Goal: Task Accomplishment & Management: Manage account settings

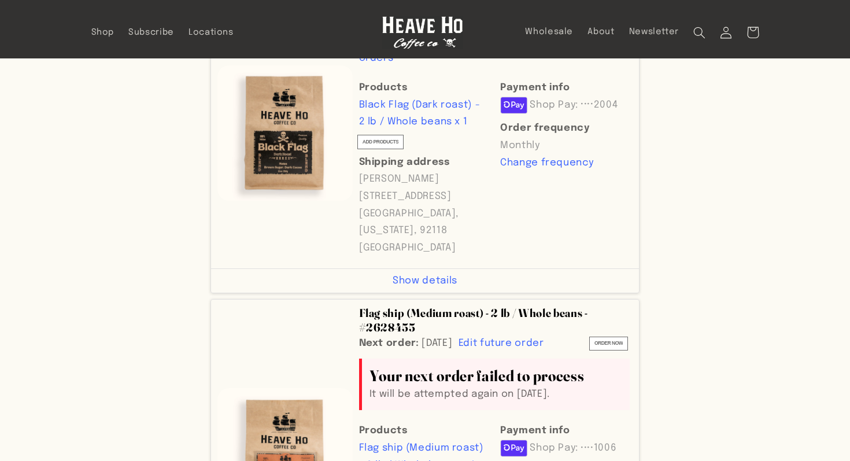
scroll to position [171, 0]
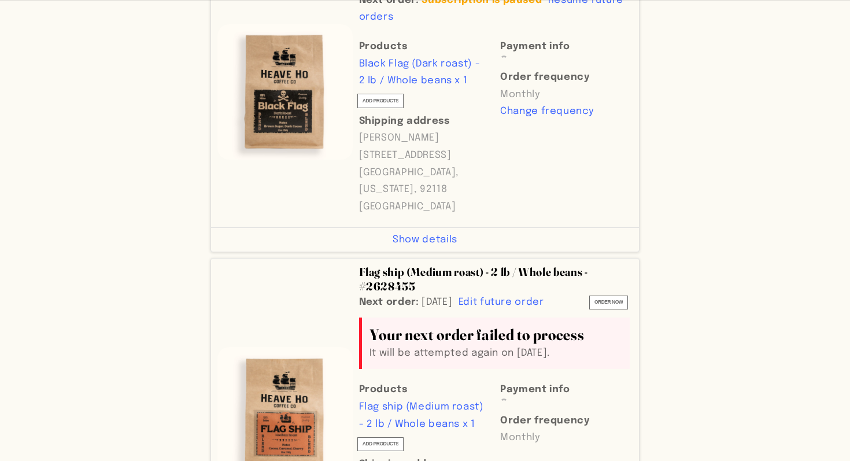
scroll to position [455, 0]
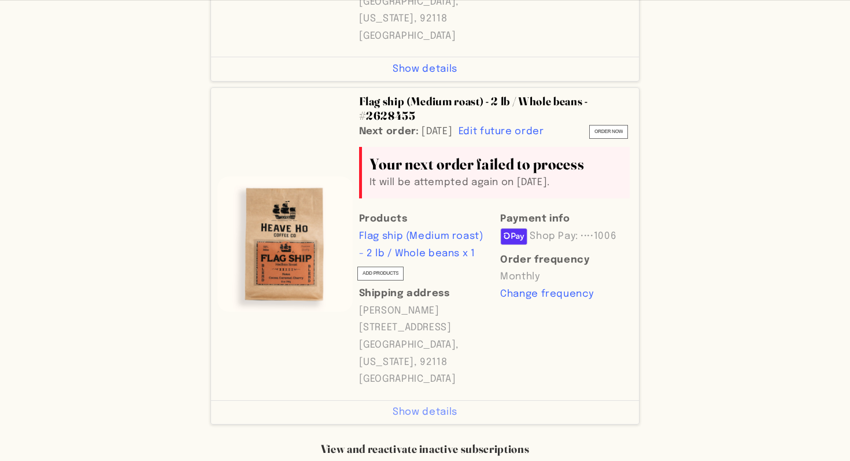
click at [437, 404] on span "Show details" at bounding box center [425, 412] width 65 height 17
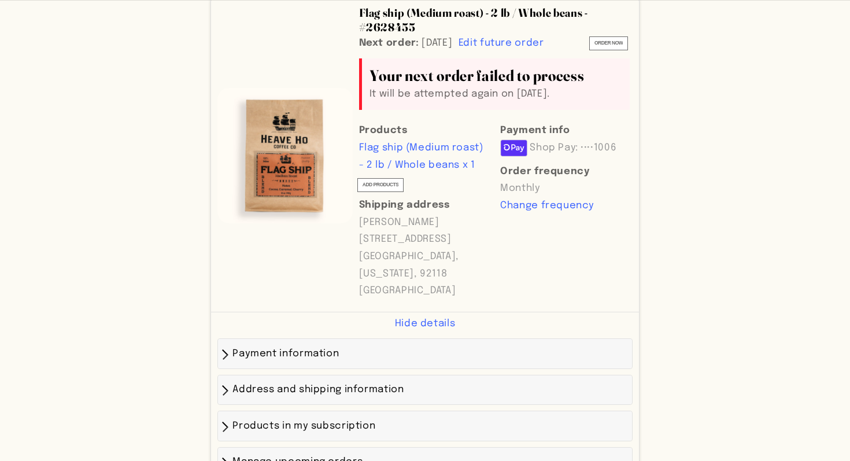
click at [300, 345] on div "Payment information" at bounding box center [425, 353] width 402 height 17
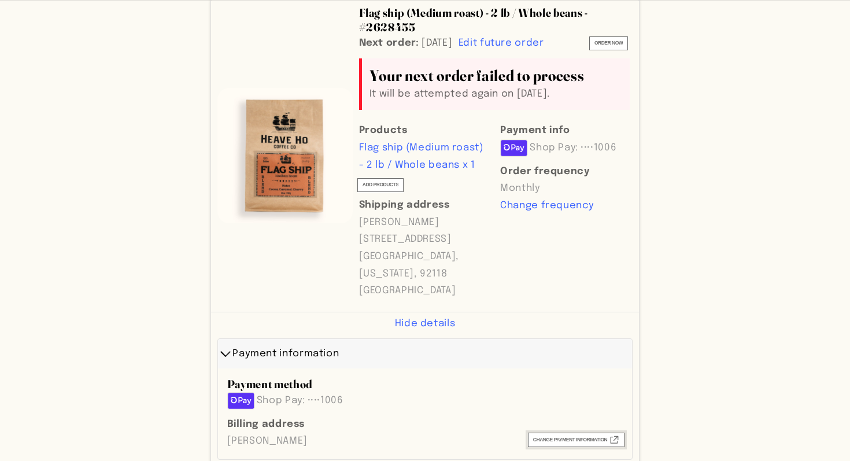
click at [618, 436] on icon at bounding box center [615, 440] width 8 height 8
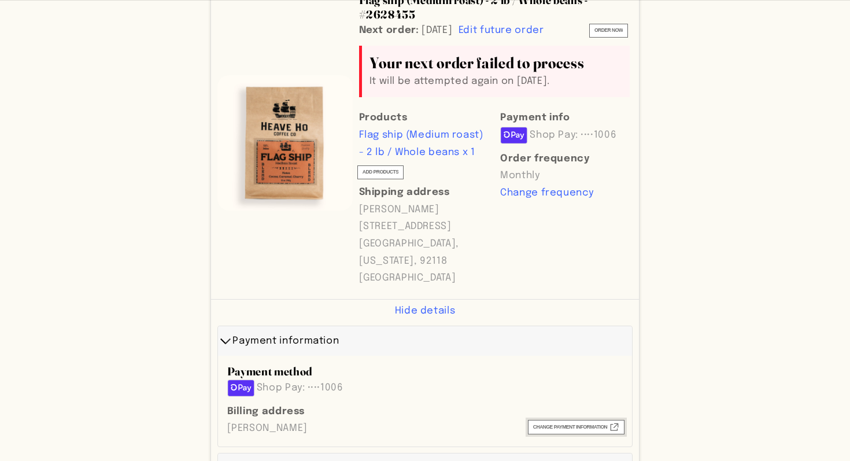
scroll to position [1071, 0]
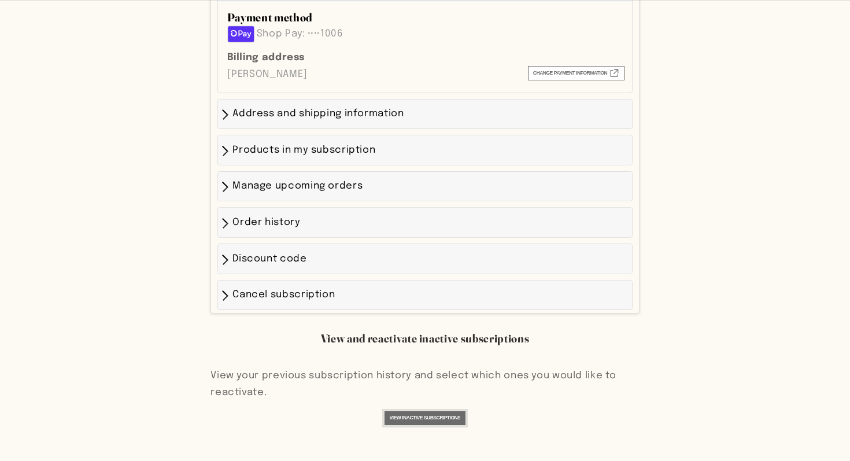
click at [409, 411] on button "View inactive subscriptions" at bounding box center [426, 418] width 82 height 14
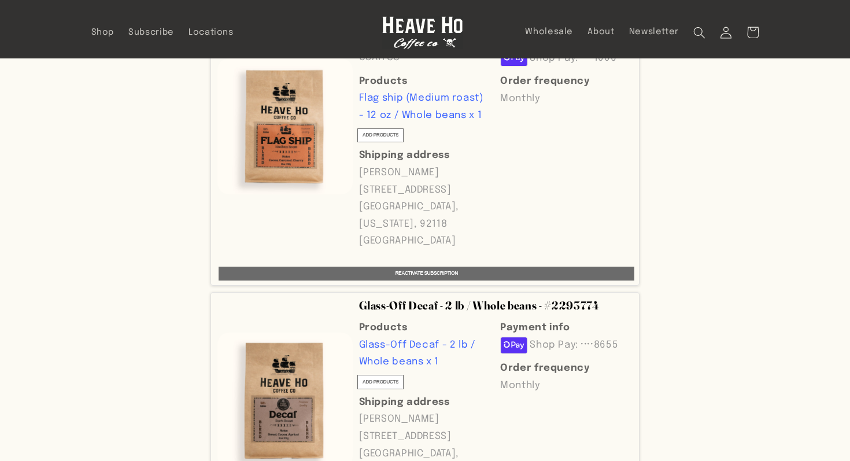
scroll to position [319, 0]
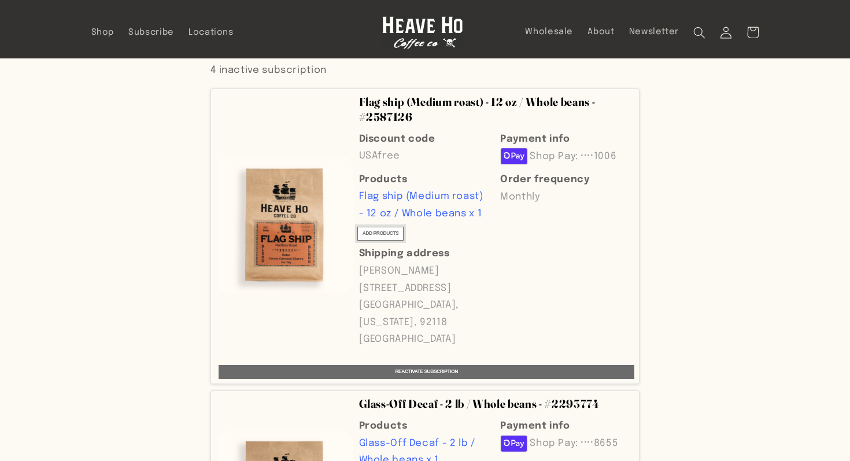
click at [377, 229] on span "ADD PRODUCTS" at bounding box center [381, 233] width 36 height 9
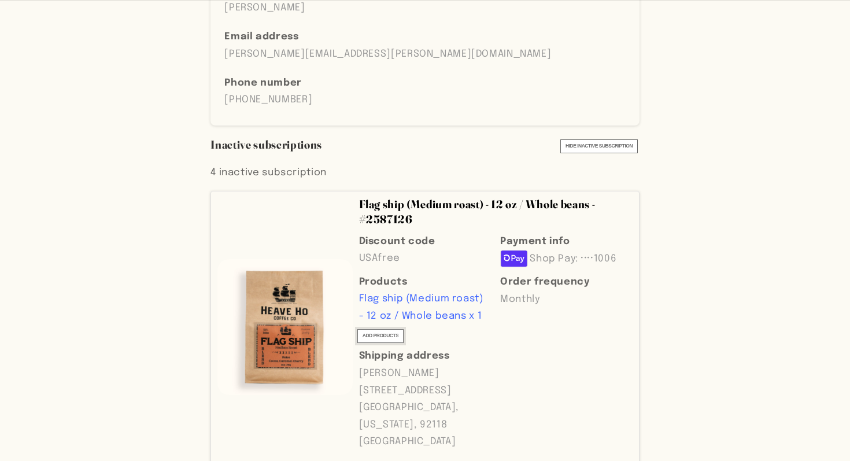
scroll to position [294, 0]
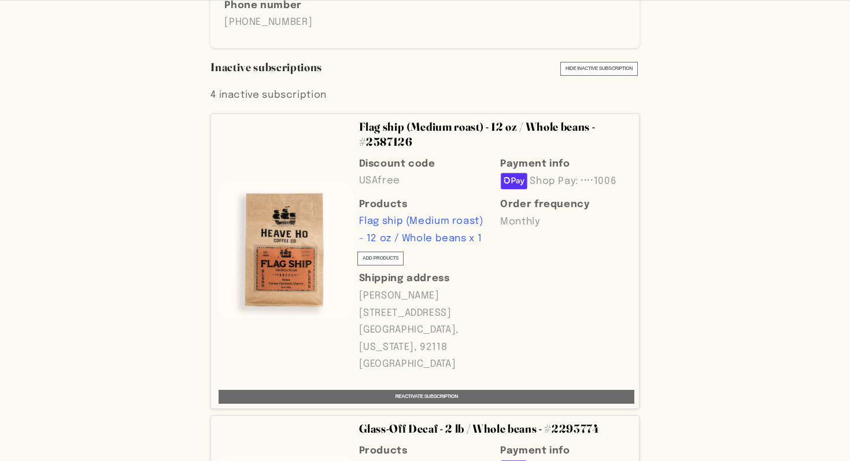
click at [305, 182] on img "Line item image" at bounding box center [285, 249] width 135 height 135
click at [418, 356] on p "United States" at bounding box center [424, 364] width 130 height 17
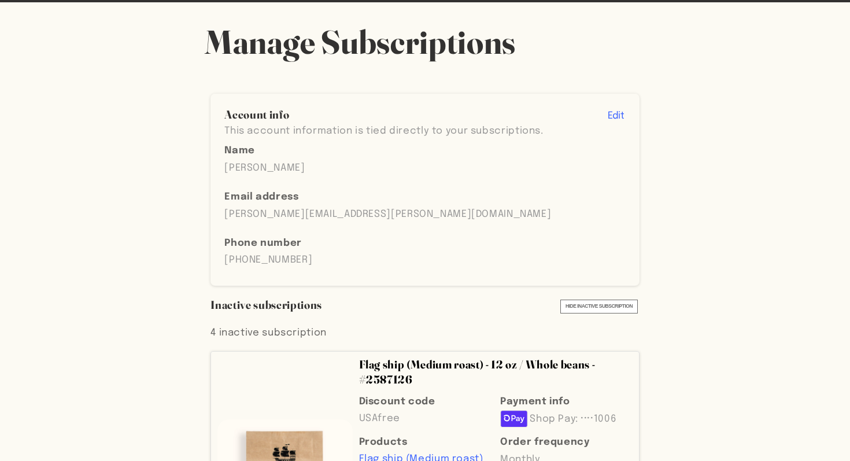
scroll to position [0, 0]
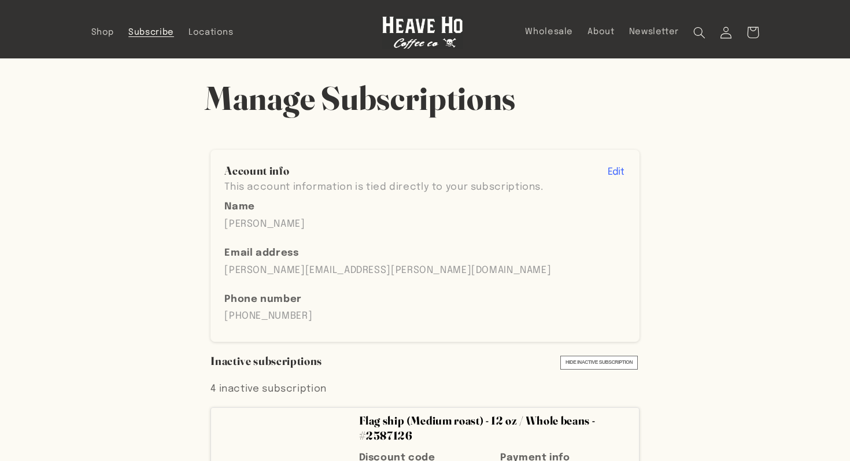
click at [150, 23] on link "Subscribe" at bounding box center [151, 32] width 60 height 25
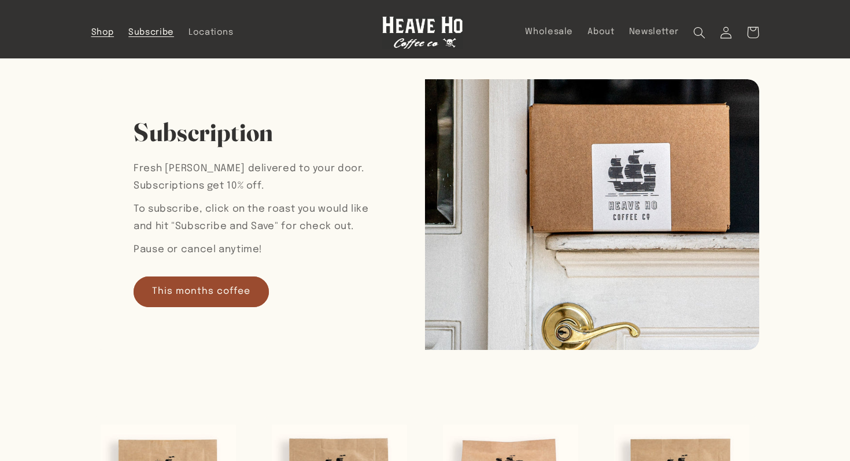
click at [105, 31] on span "Shop" at bounding box center [102, 32] width 23 height 11
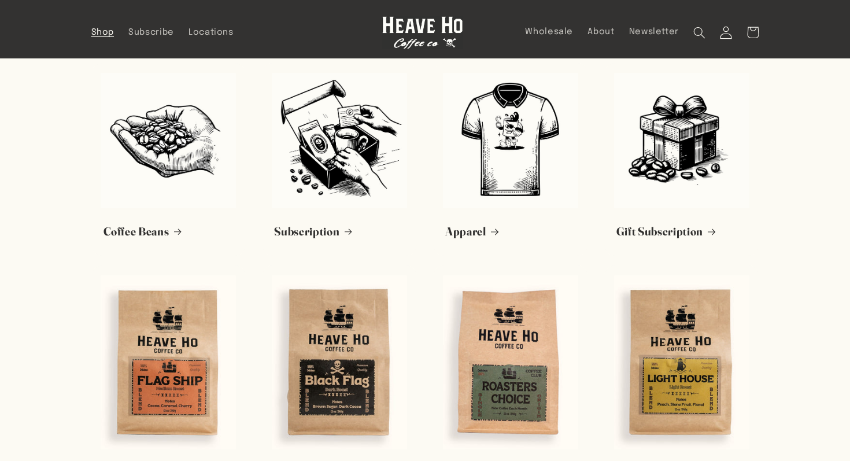
click at [725, 32] on icon at bounding box center [726, 32] width 13 height 13
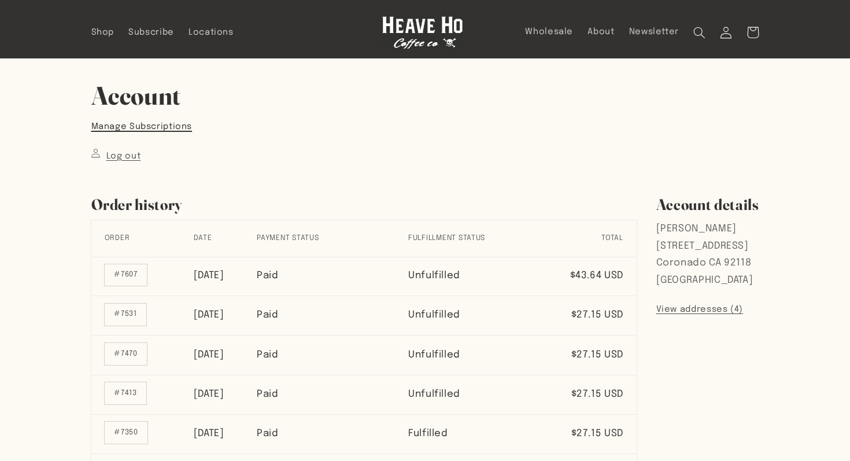
click at [167, 125] on link "Manage Subscriptions" at bounding box center [141, 126] width 101 height 15
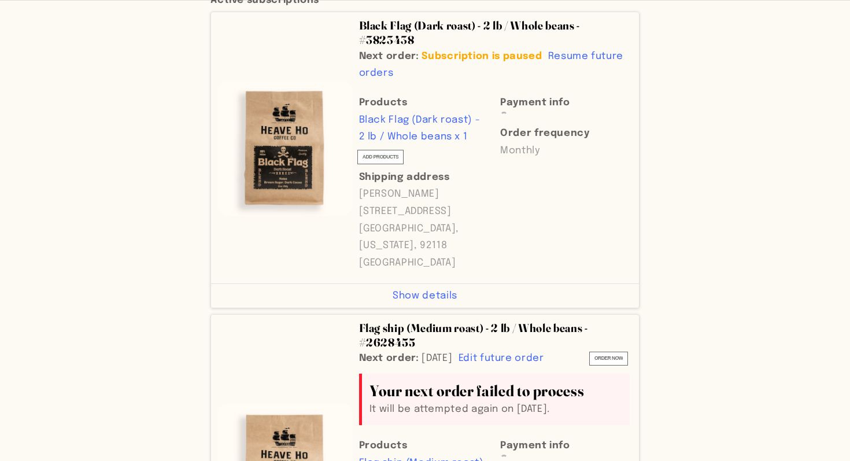
scroll to position [605, 0]
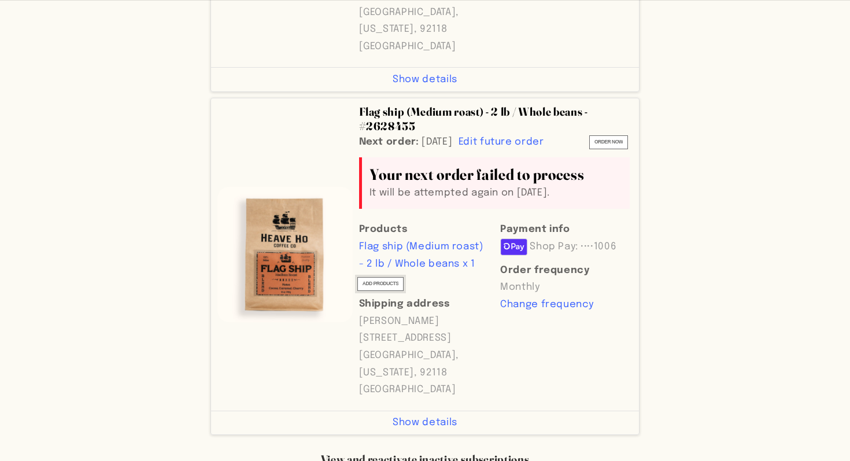
click at [377, 279] on span "ADD PRODUCTS" at bounding box center [381, 283] width 36 height 9
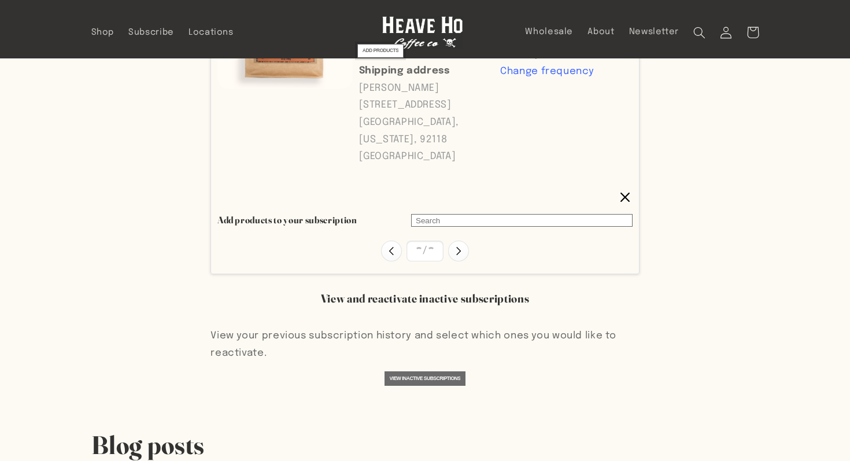
scroll to position [805, 0]
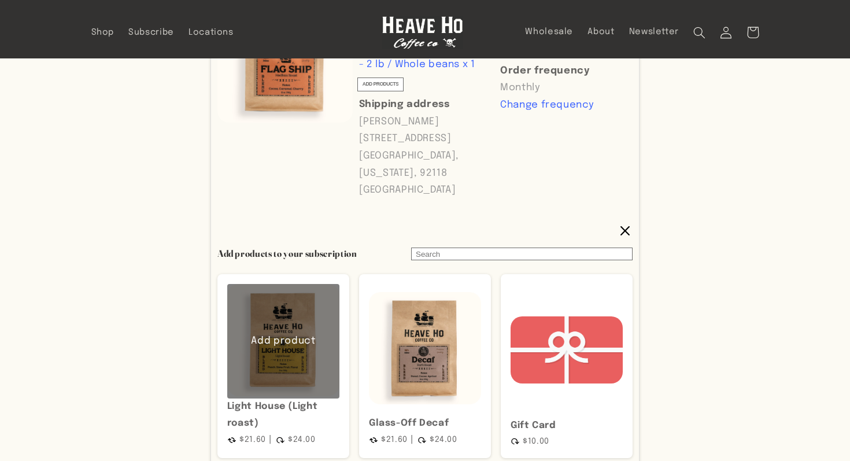
click at [289, 333] on span "Add product" at bounding box center [283, 341] width 112 height 17
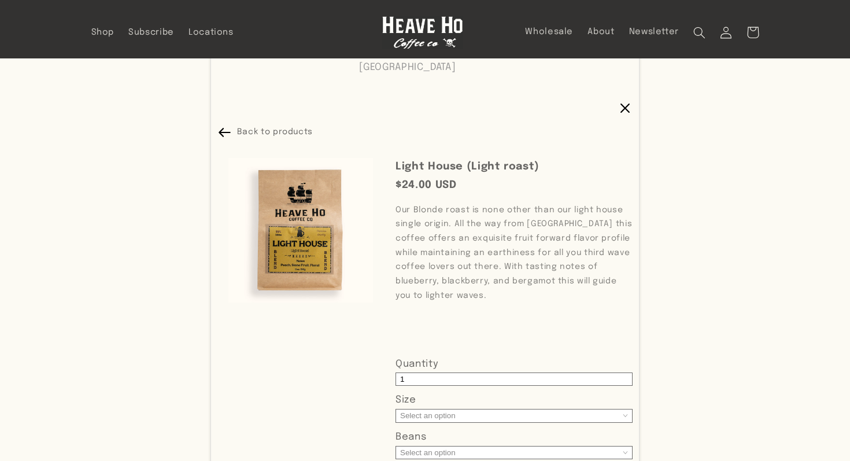
scroll to position [615, 0]
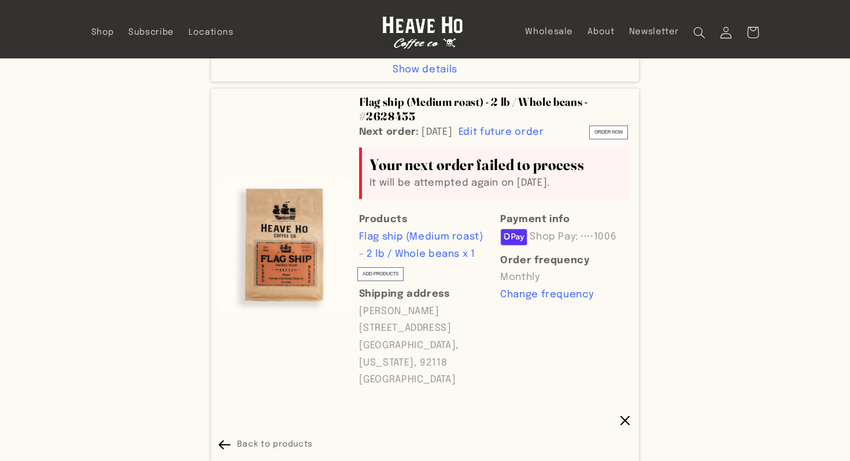
click at [630, 413] on icon at bounding box center [625, 420] width 15 height 15
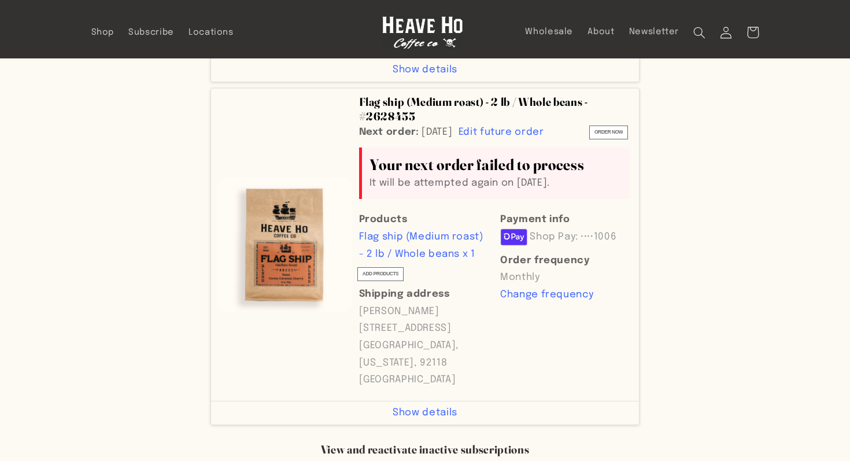
click at [510, 229] on icon at bounding box center [514, 237] width 26 height 16
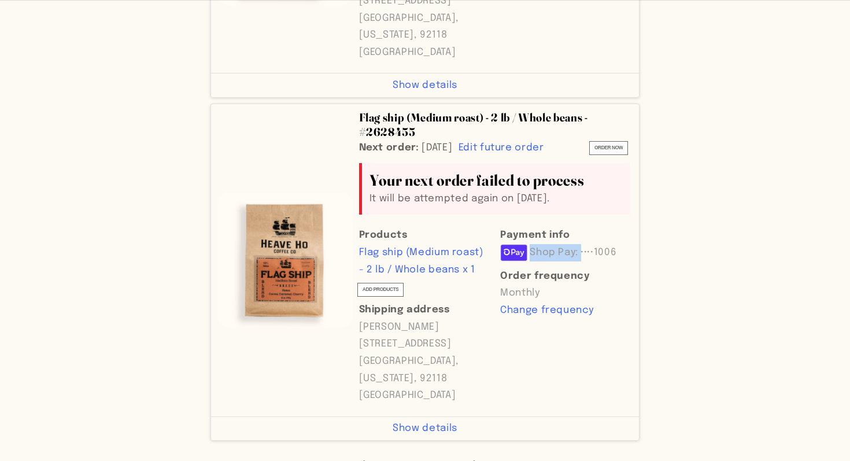
scroll to position [600, 0]
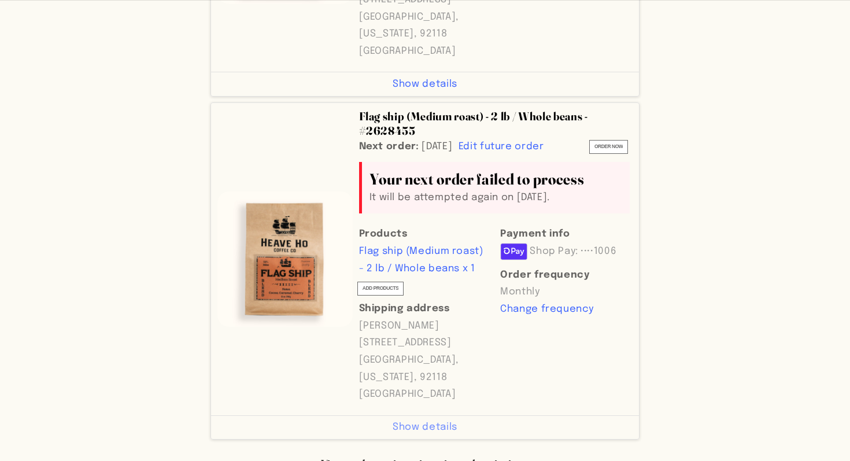
click at [423, 419] on span "Show details" at bounding box center [425, 427] width 65 height 17
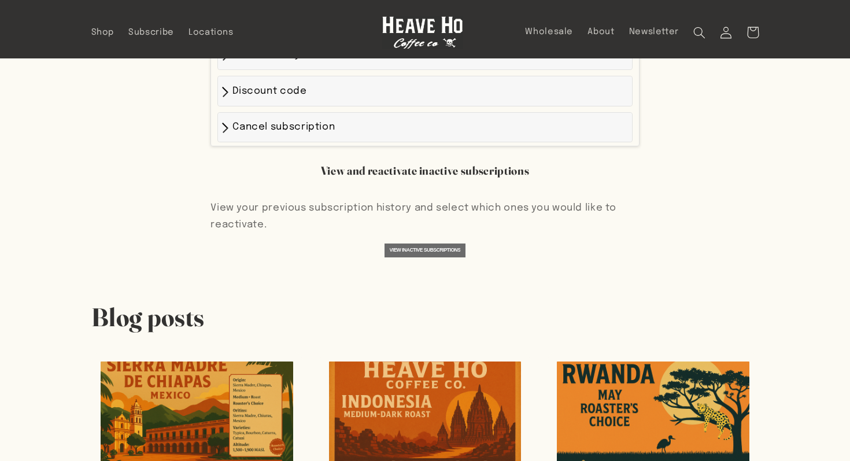
scroll to position [1127, 0]
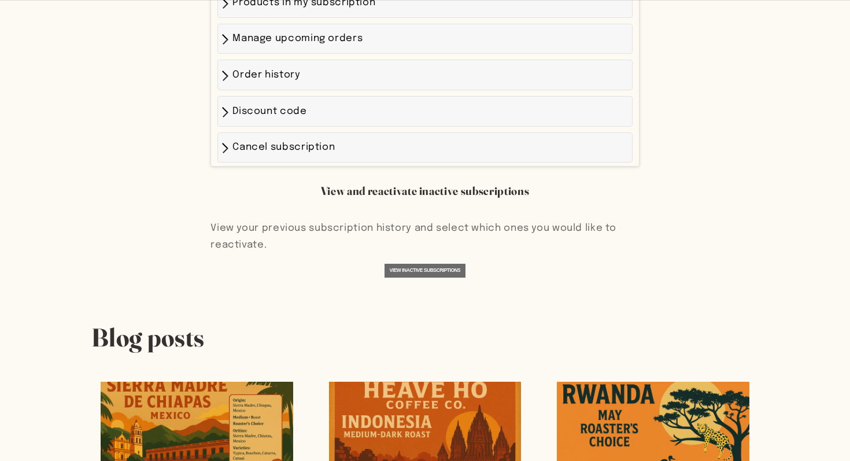
click at [291, 142] on span "Cancel subscription" at bounding box center [284, 147] width 102 height 10
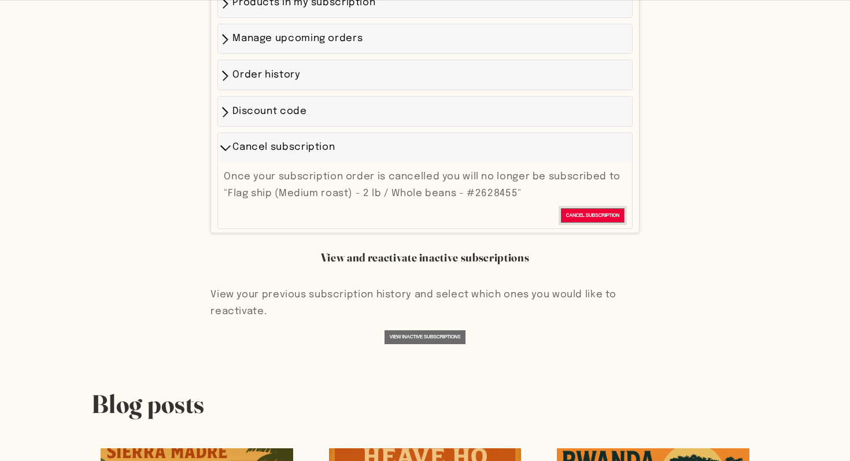
click at [571, 211] on span "Cancel subscription" at bounding box center [593, 215] width 54 height 9
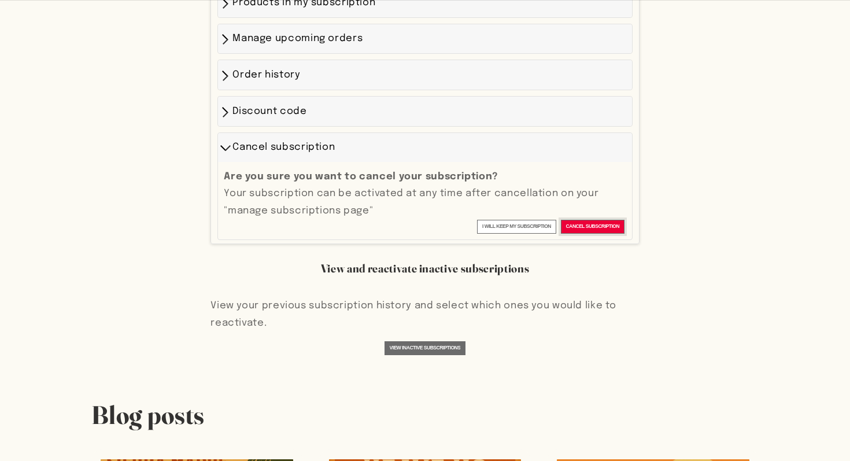
click at [583, 222] on span "Cancel subscription" at bounding box center [593, 226] width 54 height 9
